Goal: Task Accomplishment & Management: Use online tool/utility

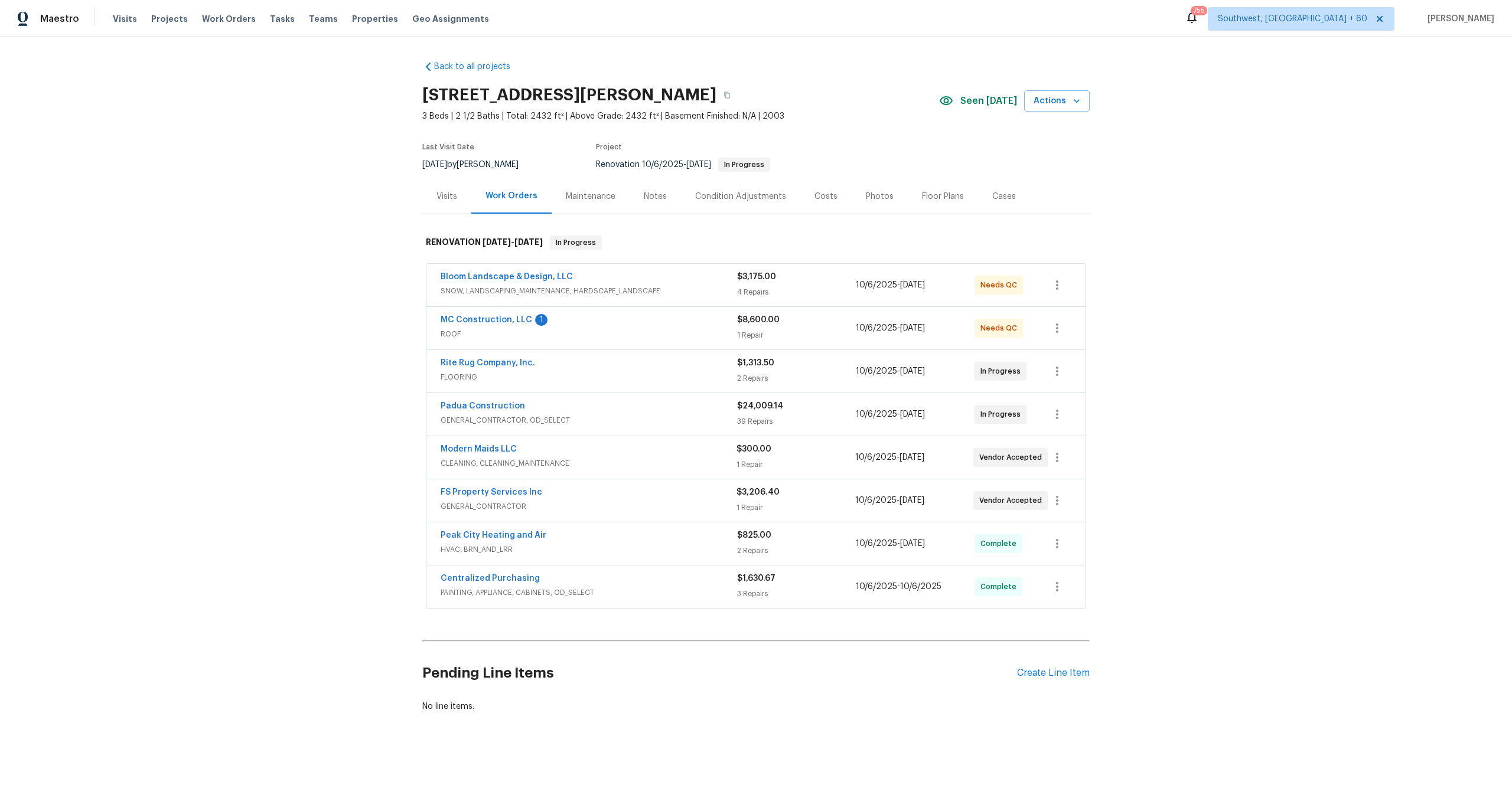
click at [746, 420] on div "39 Repairs" at bounding box center [796, 421] width 118 height 12
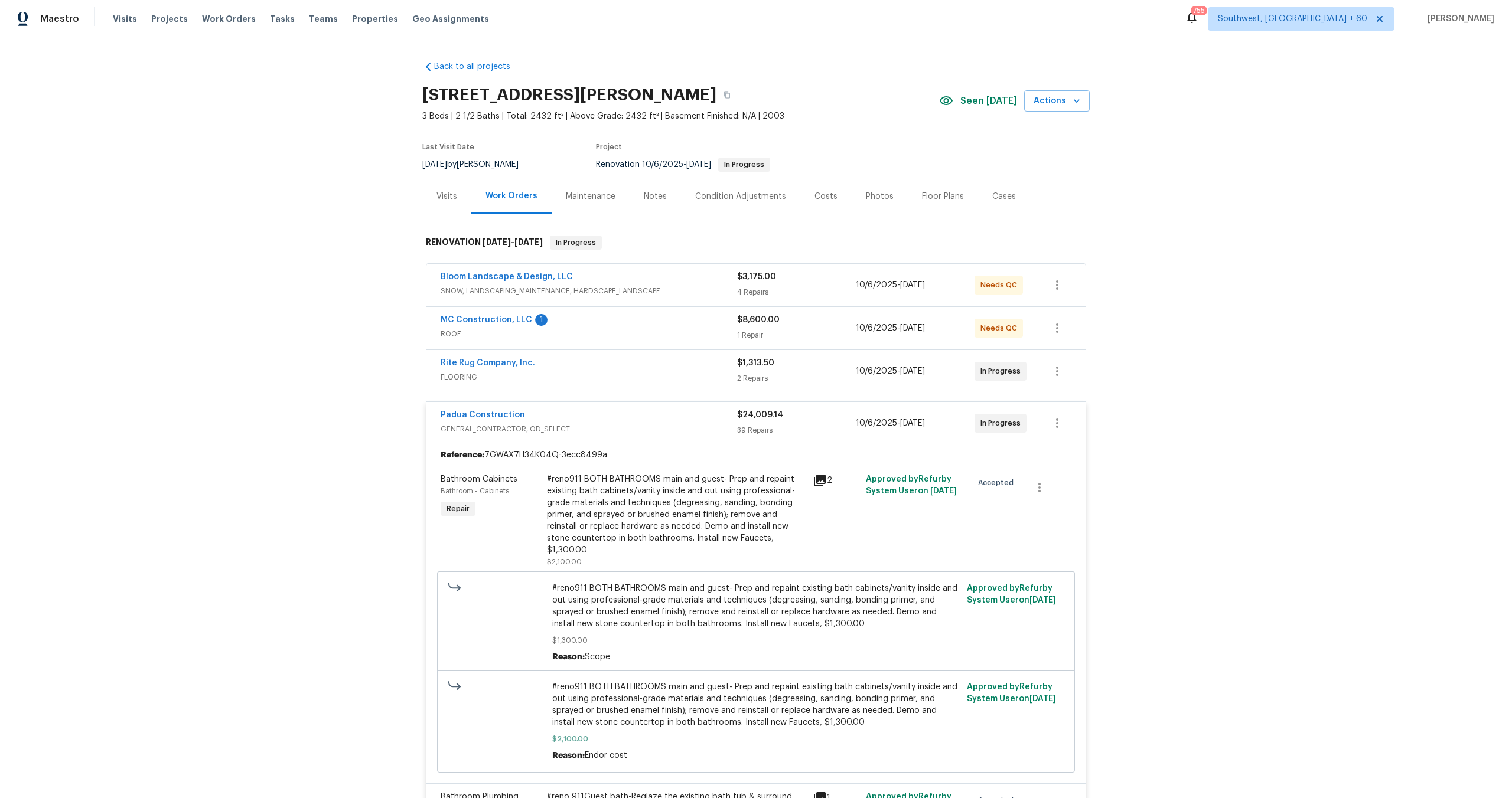
click at [750, 433] on div "39 Repairs" at bounding box center [796, 430] width 118 height 12
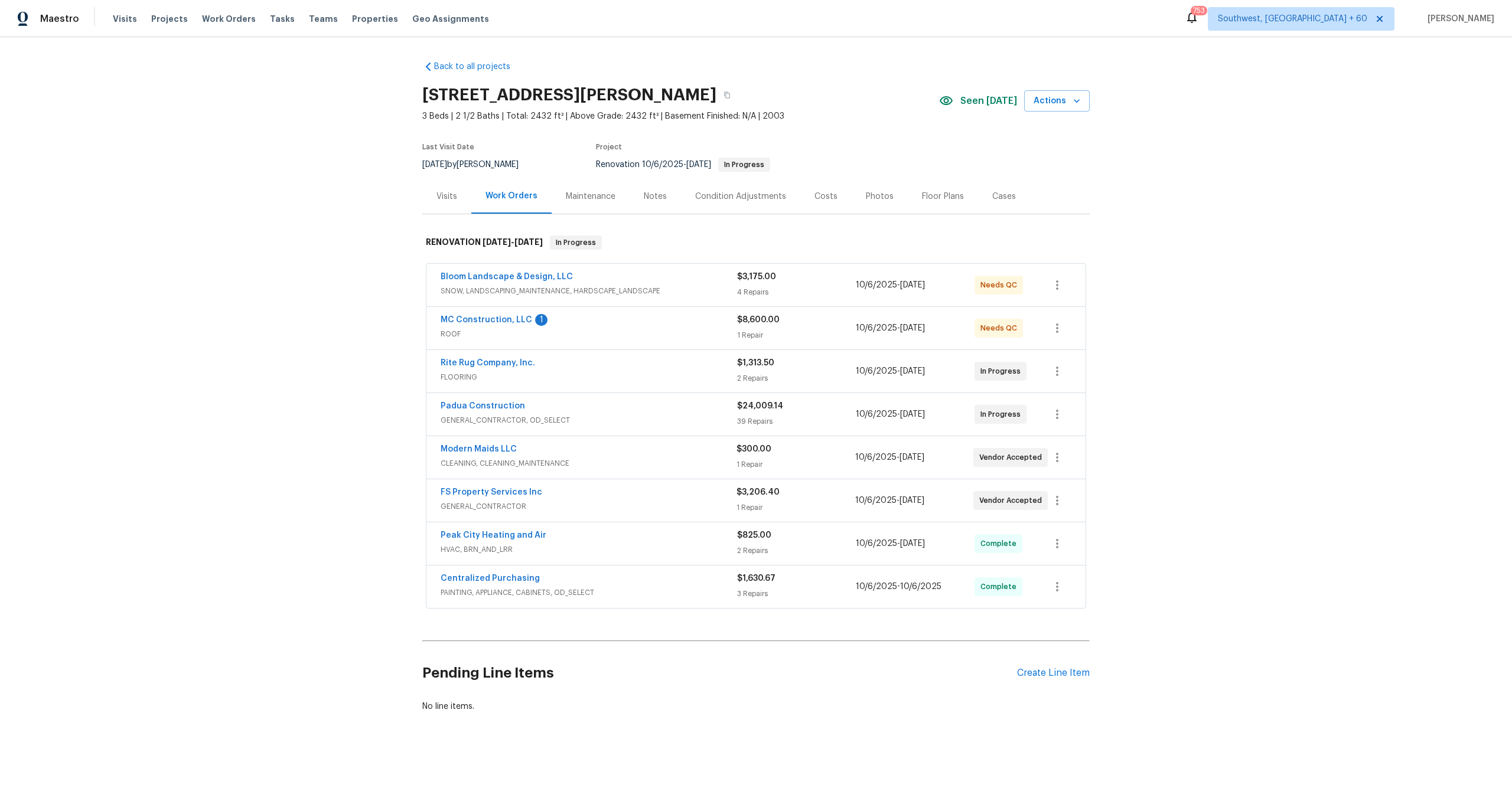
click at [758, 285] on div "$3,175.00 4 Repairs" at bounding box center [796, 285] width 118 height 29
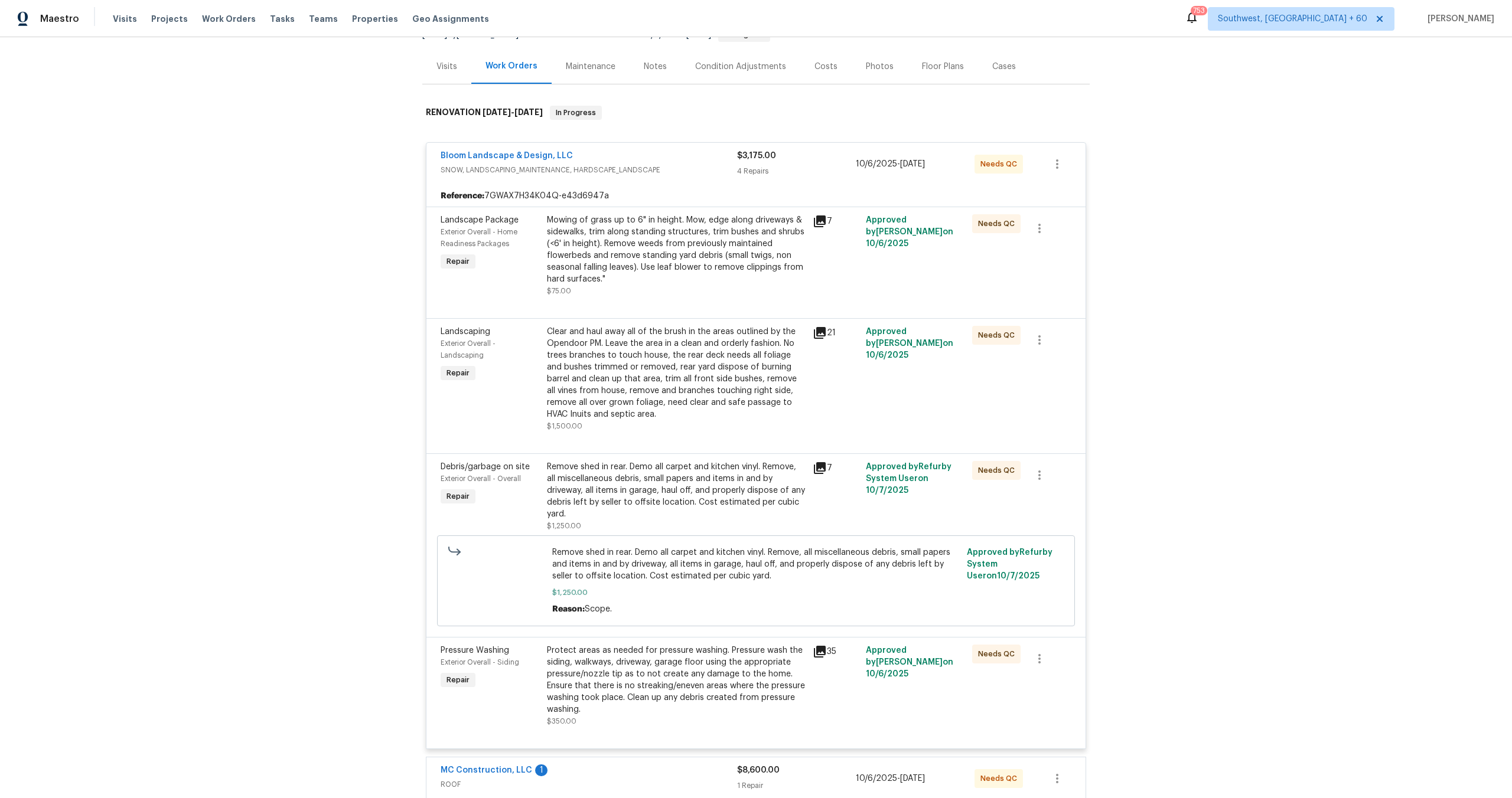
scroll to position [115, 0]
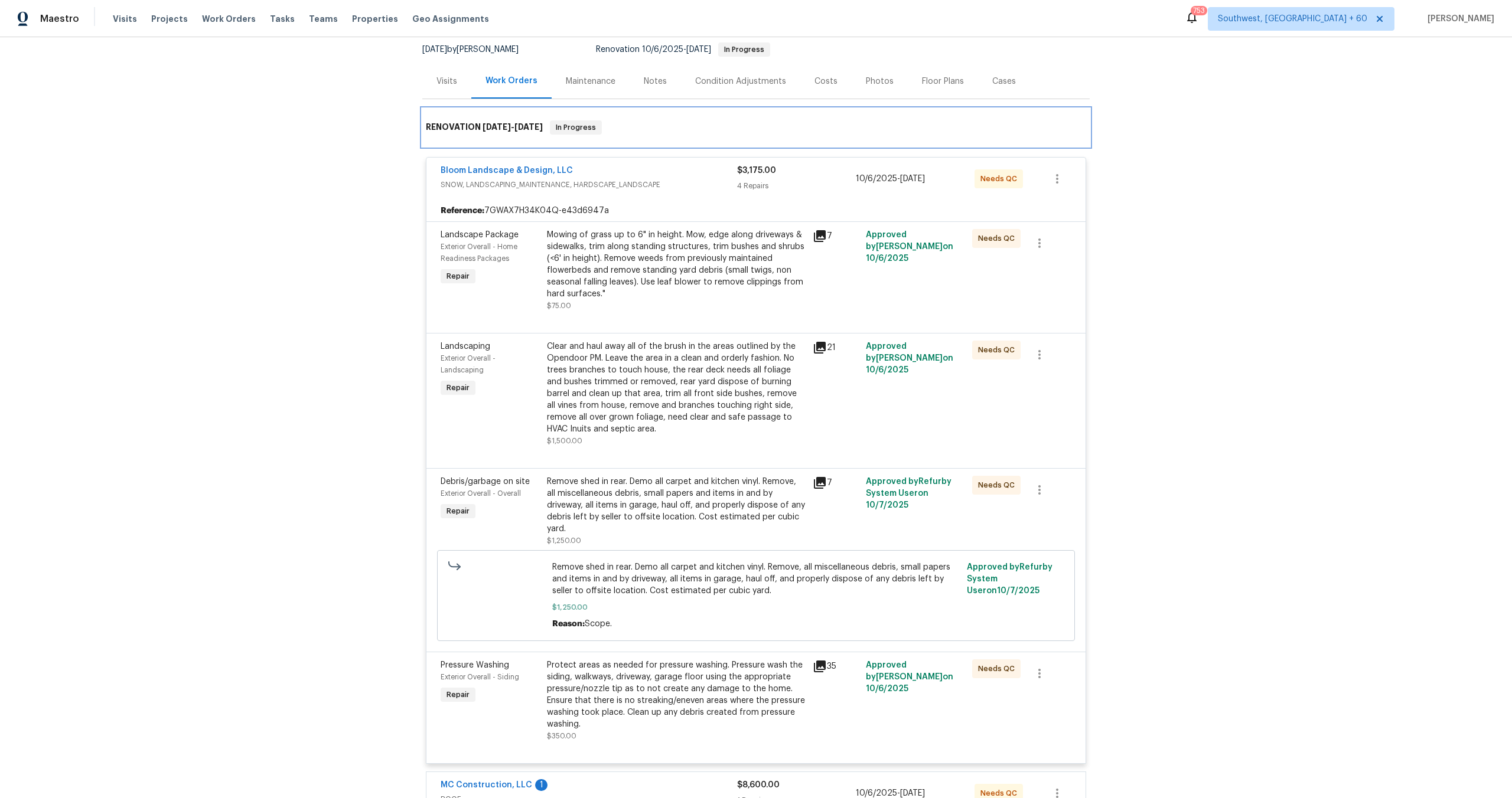
click at [504, 142] on div "RENOVATION 10/6/25 - 10/31/25 In Progress" at bounding box center [756, 127] width 667 height 38
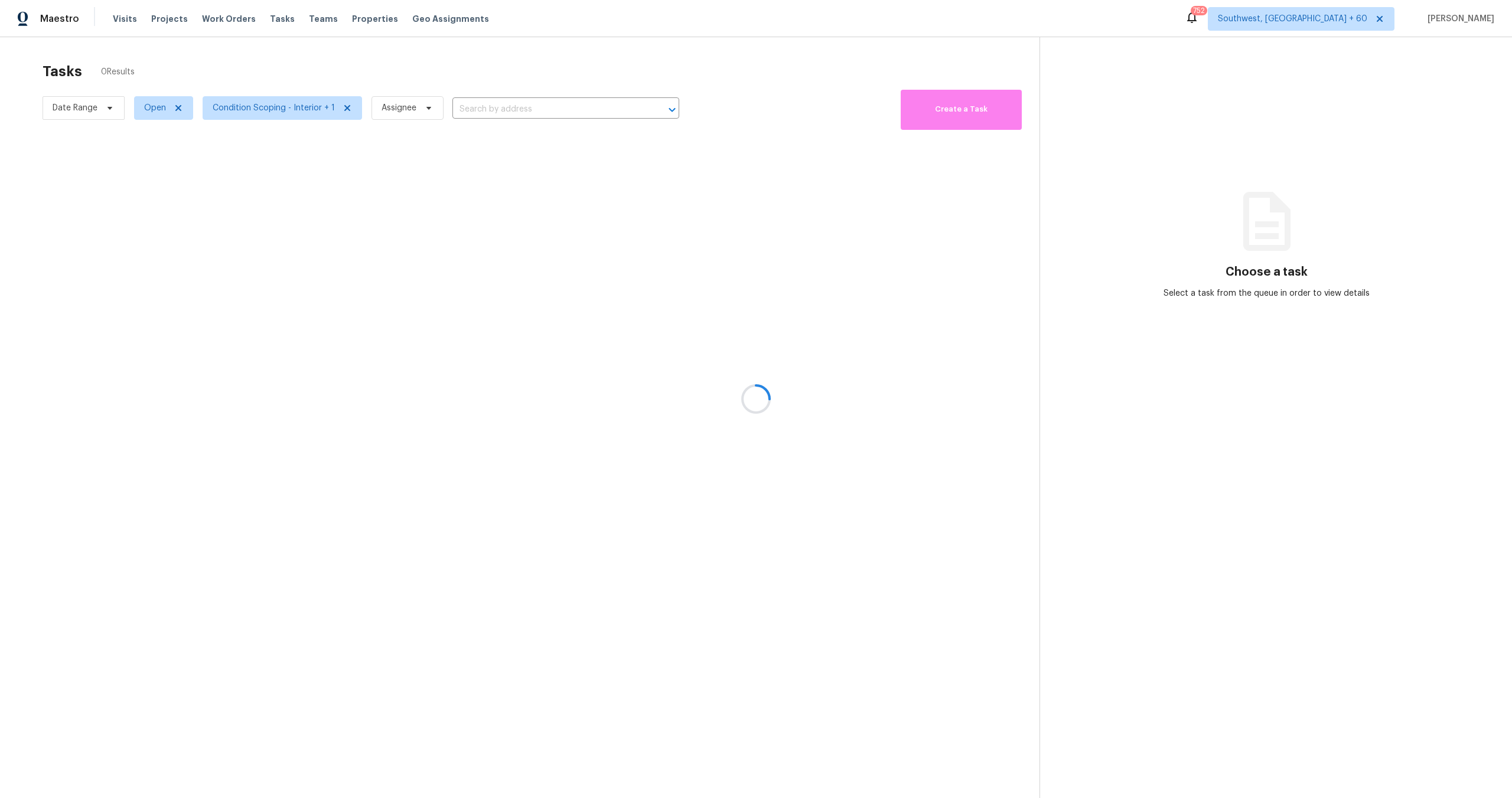
click at [245, 113] on div at bounding box center [756, 399] width 1512 height 798
click at [248, 111] on div at bounding box center [756, 399] width 1512 height 798
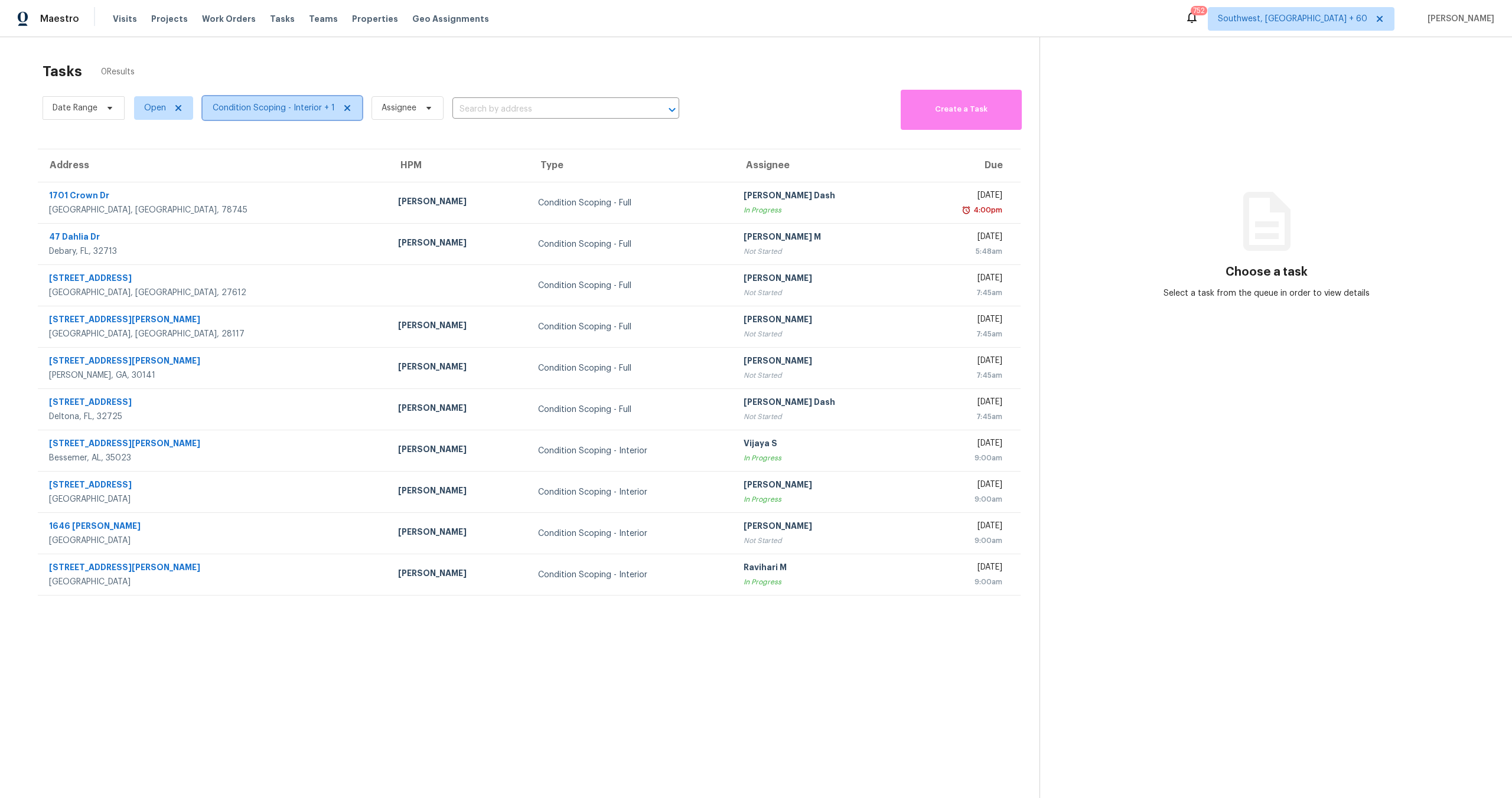
click at [248, 111] on span "Condition Scoping - Interior + 1" at bounding box center [274, 108] width 122 height 12
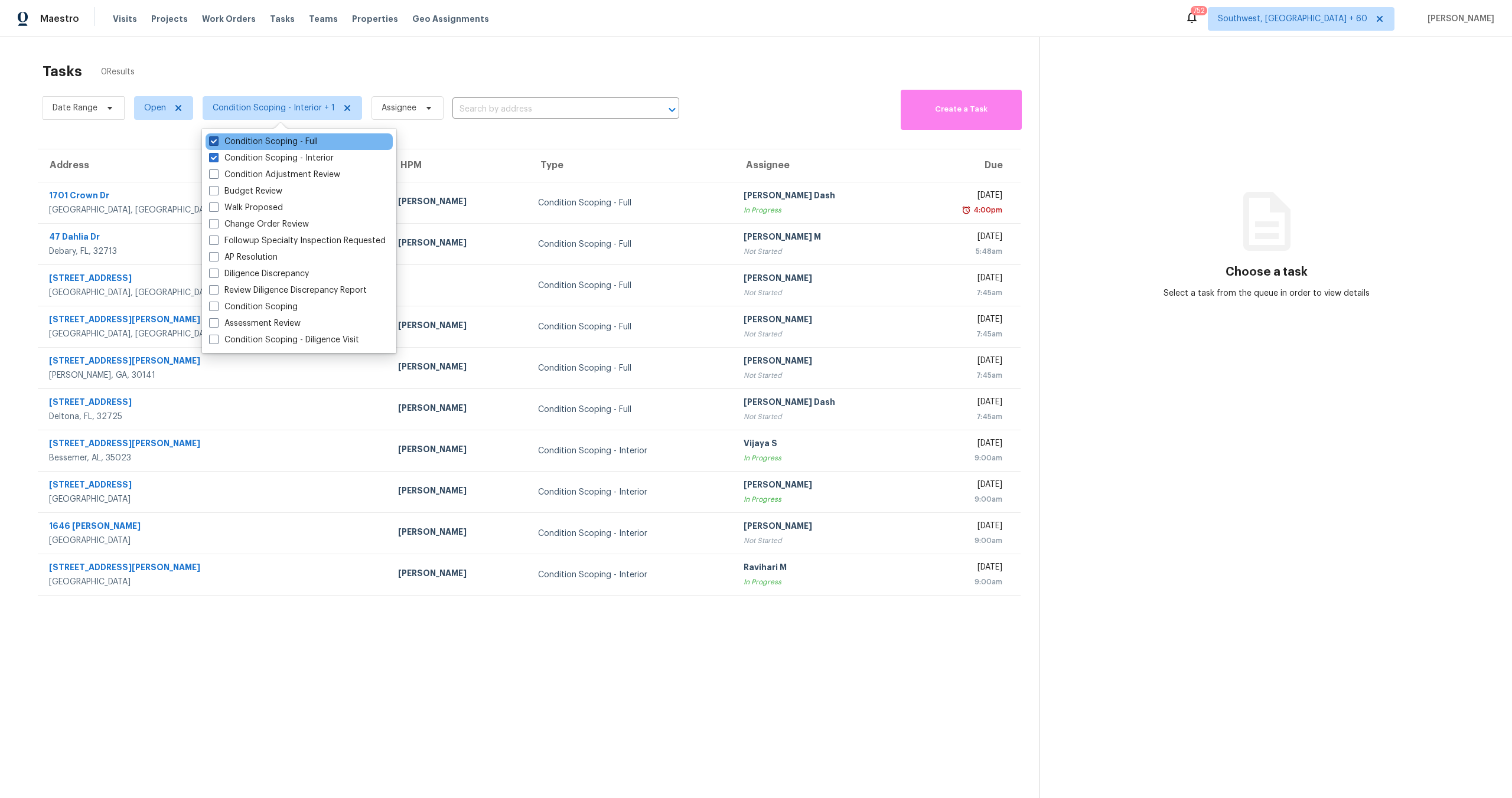
click at [255, 138] on label "Condition Scoping - Full" at bounding box center [263, 141] width 108 height 12
click at [217, 138] on input "Condition Scoping - Full" at bounding box center [213, 139] width 8 height 8
checkbox input "false"
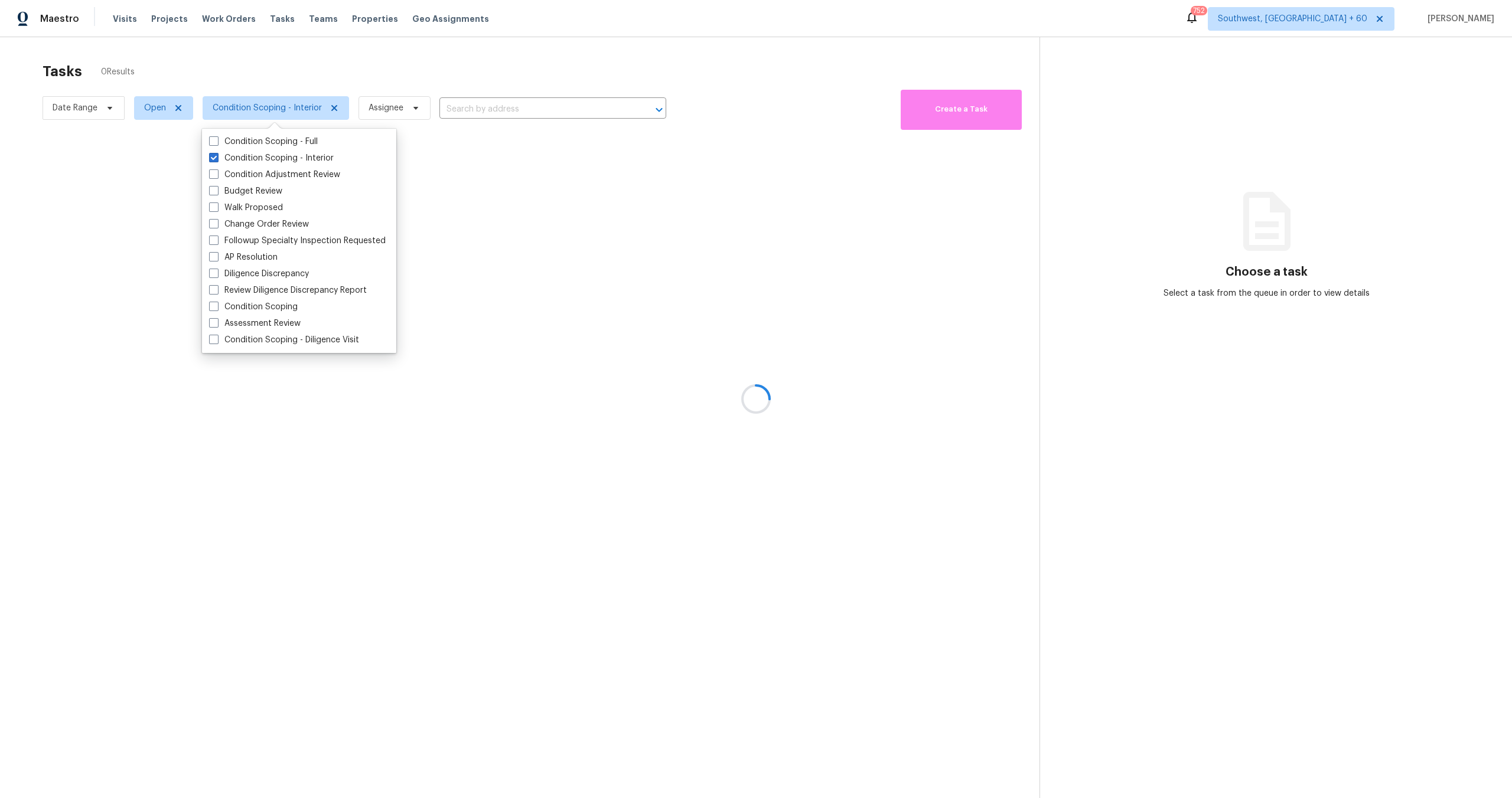
click at [269, 91] on div at bounding box center [756, 399] width 1512 height 798
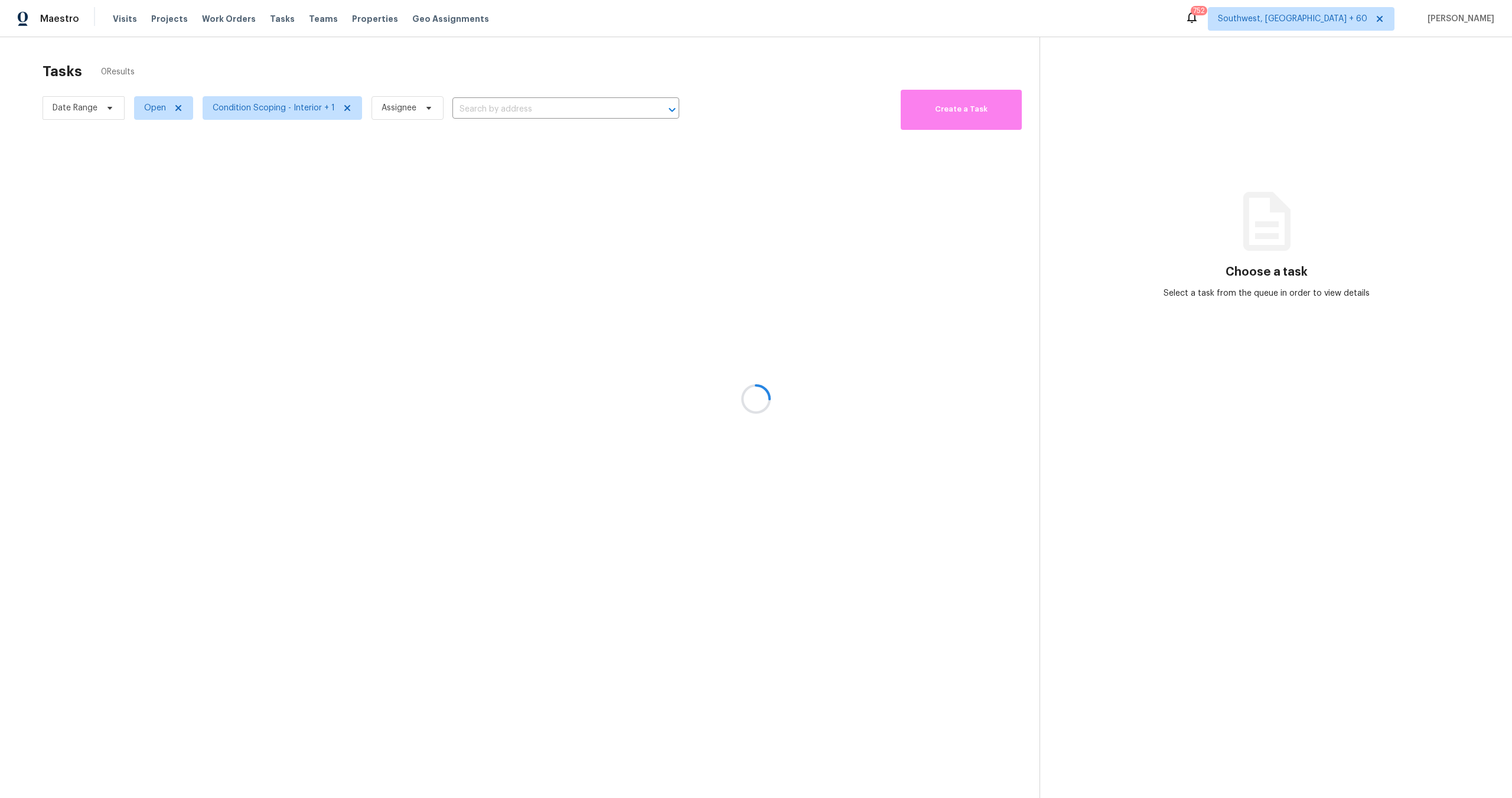
click at [282, 105] on div at bounding box center [756, 399] width 1512 height 798
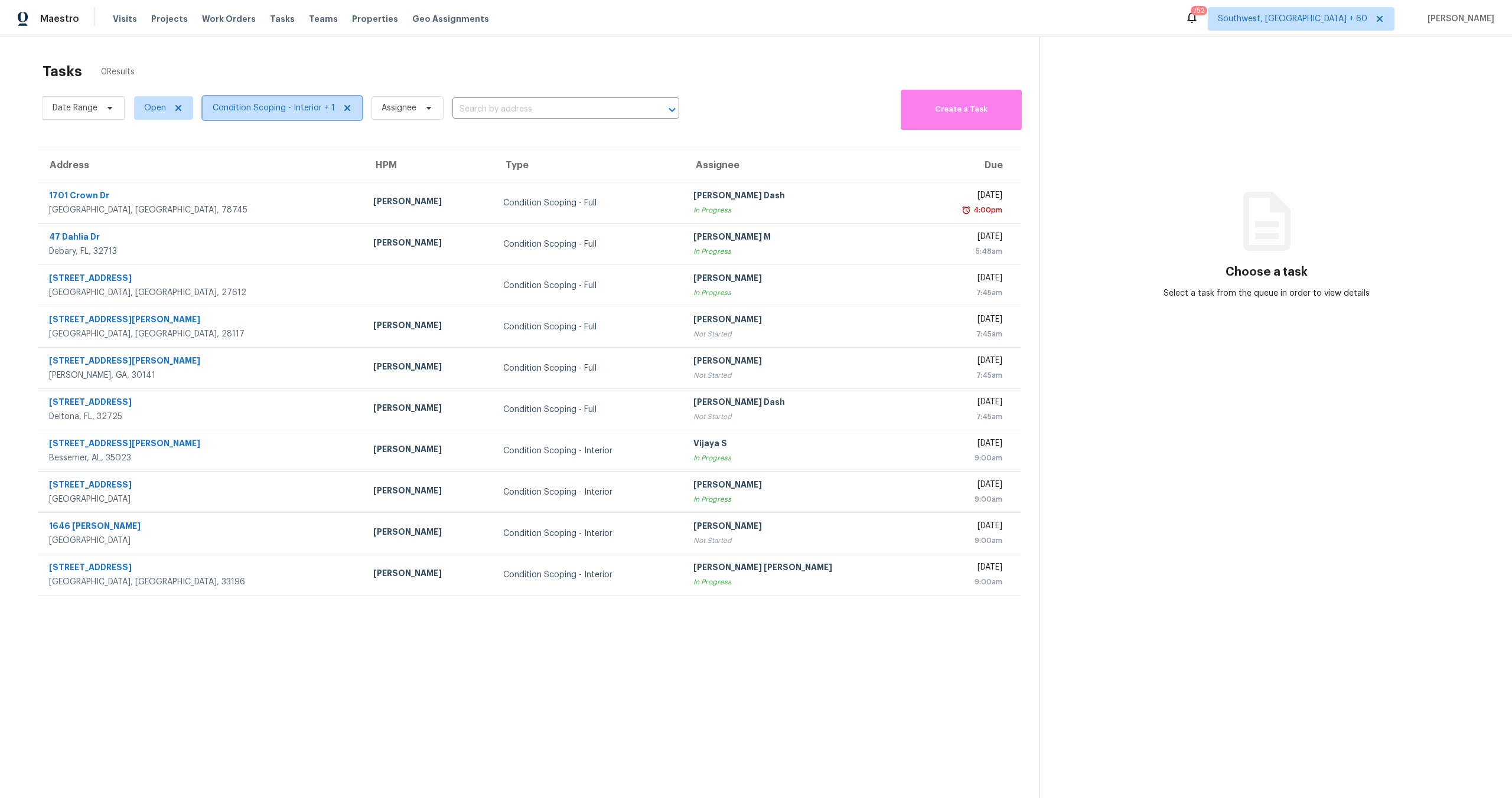
click at [282, 105] on span "Condition Scoping - Interior + 1" at bounding box center [274, 108] width 122 height 12
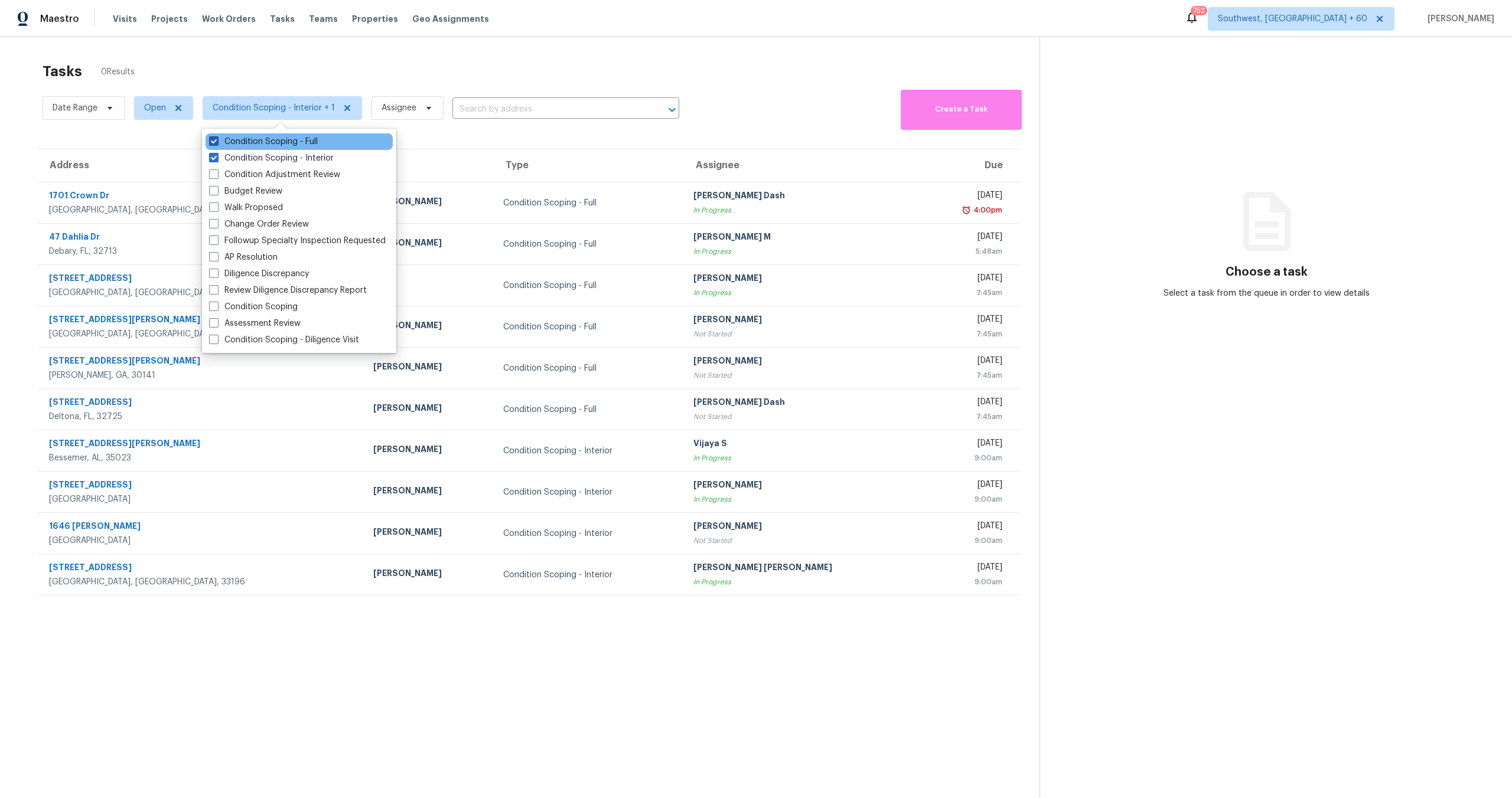
click at [276, 137] on label "Condition Scoping - Full" at bounding box center [263, 141] width 108 height 12
click at [217, 137] on input "Condition Scoping - Full" at bounding box center [213, 139] width 8 height 8
checkbox input "false"
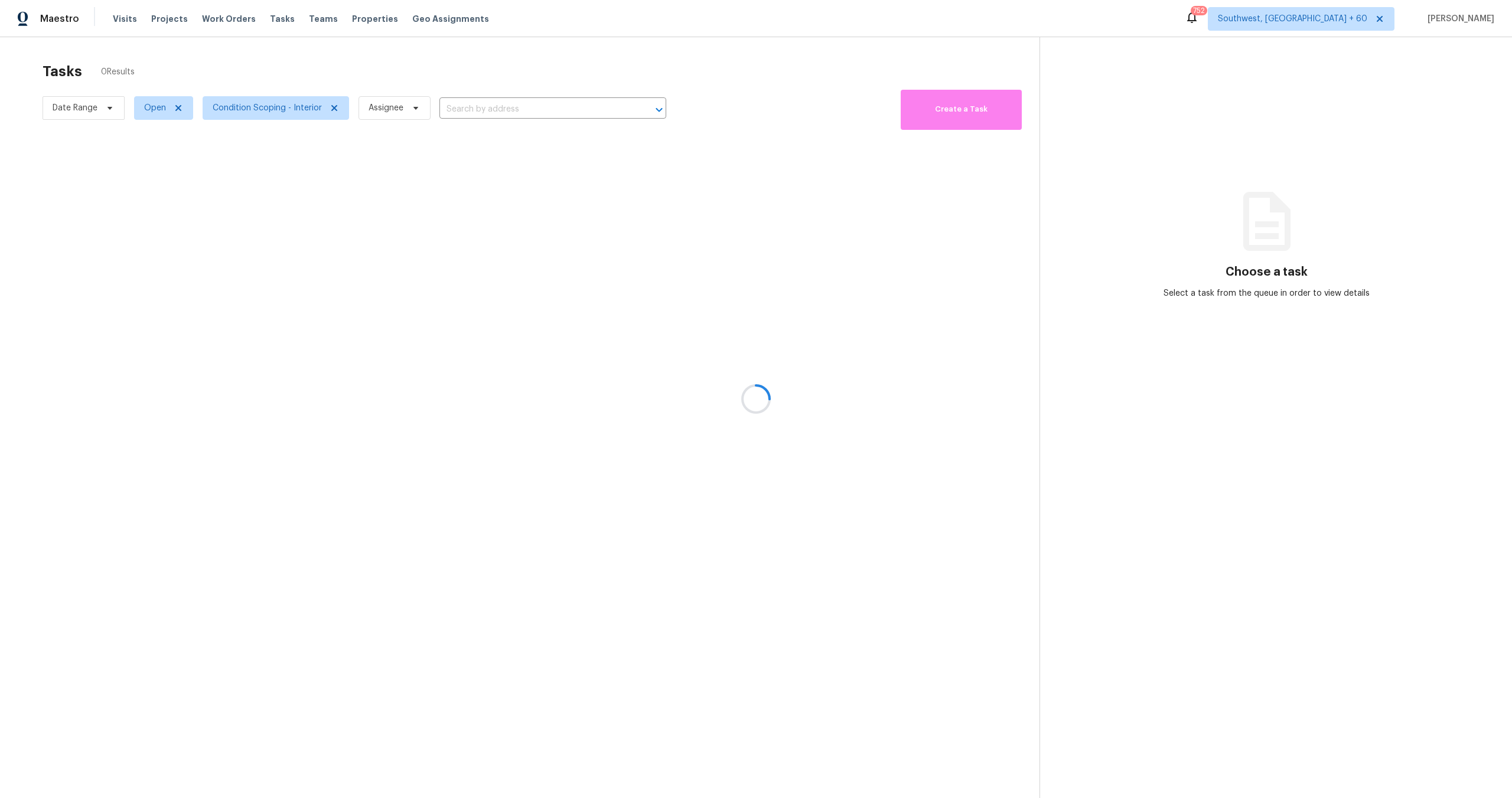
click at [314, 54] on div at bounding box center [756, 399] width 1512 height 798
